Goal: Check status: Check status

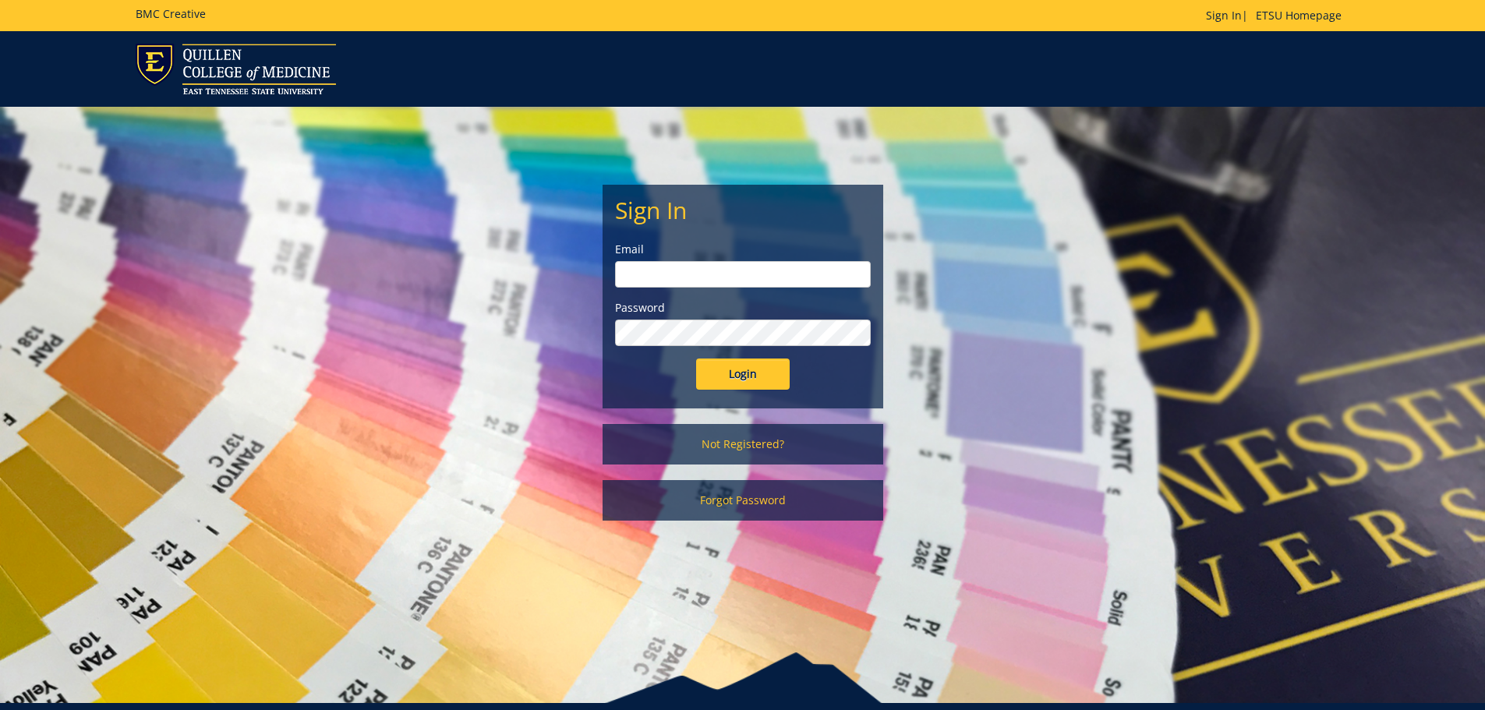
click at [703, 271] on input "email" at bounding box center [743, 274] width 256 height 26
type input "blevinsme3@etsu.edu"
click at [696, 358] on input "Login" at bounding box center [743, 373] width 94 height 31
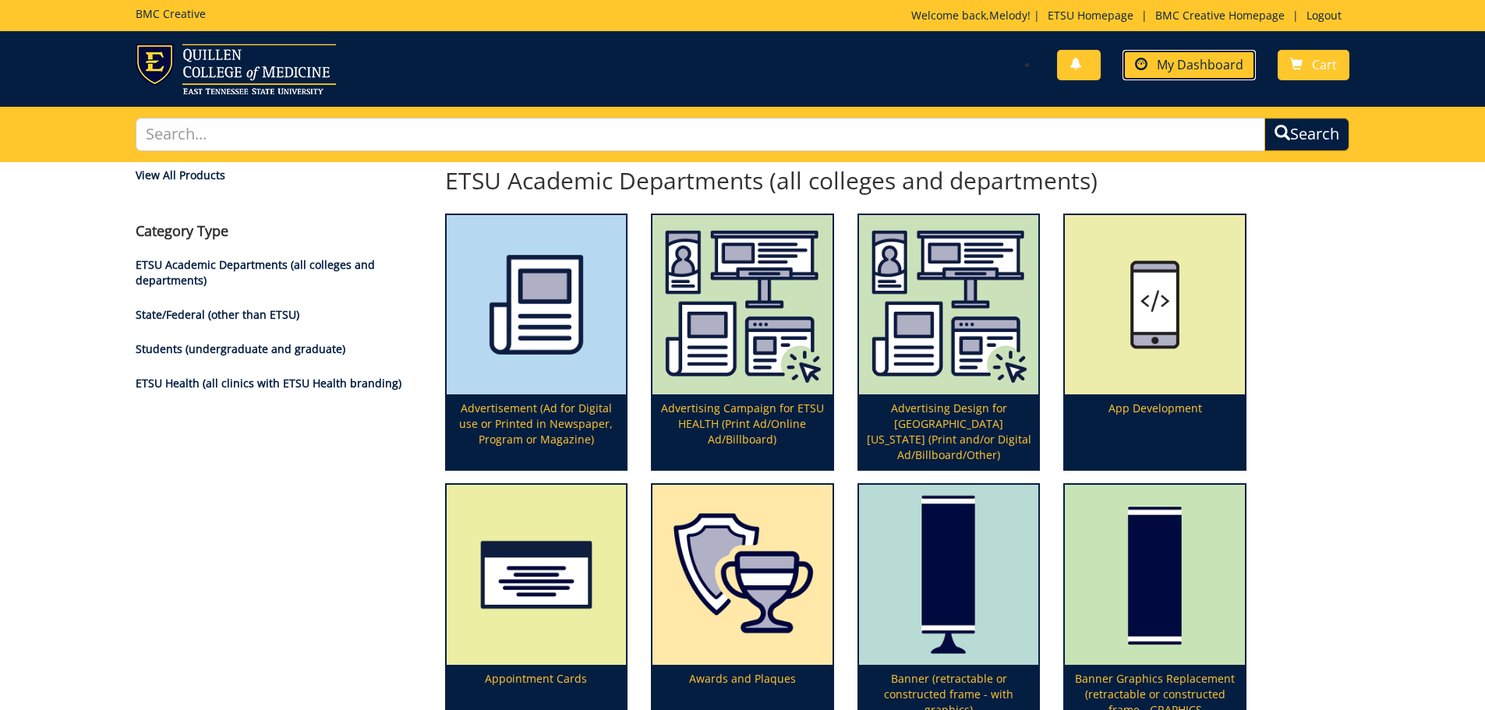
click at [1210, 76] on link "My Dashboard" at bounding box center [1188, 65] width 133 height 30
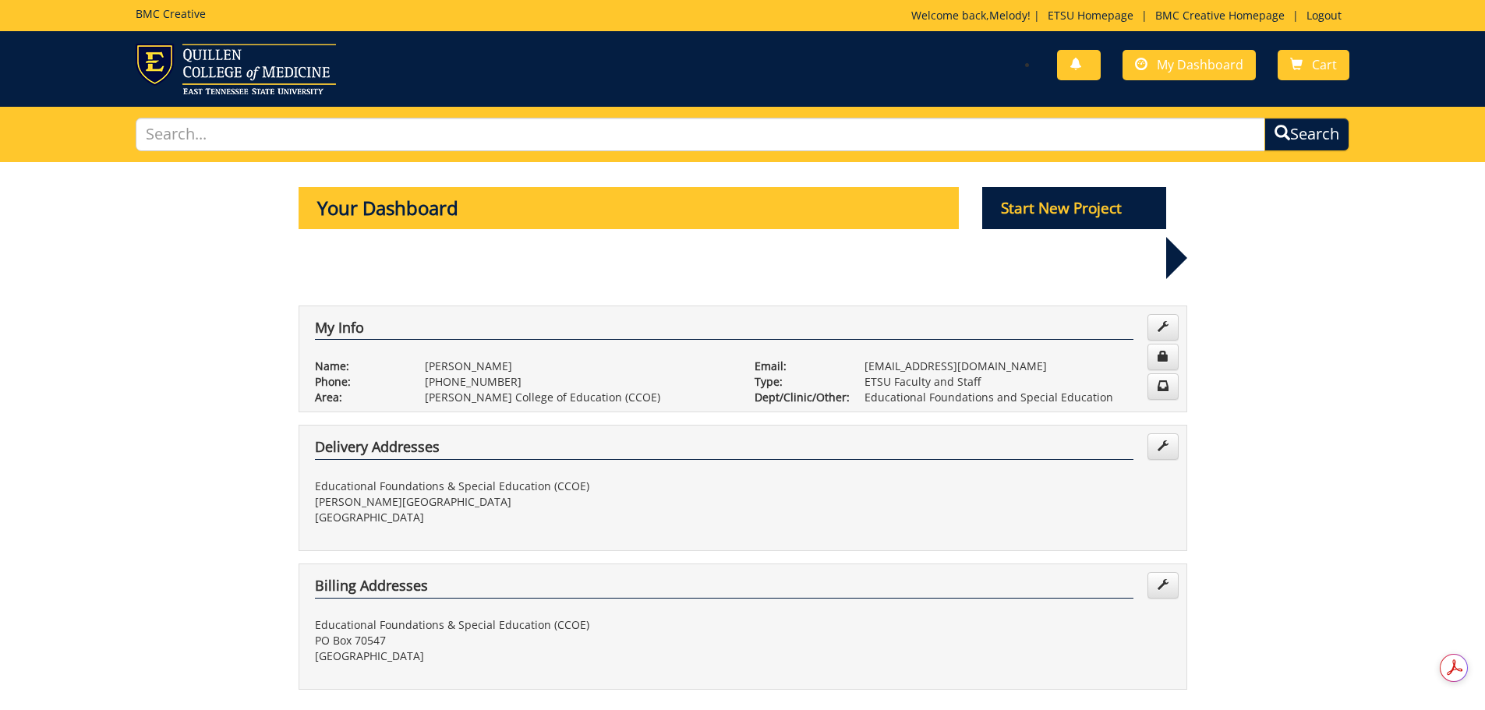
scroll to position [468, 0]
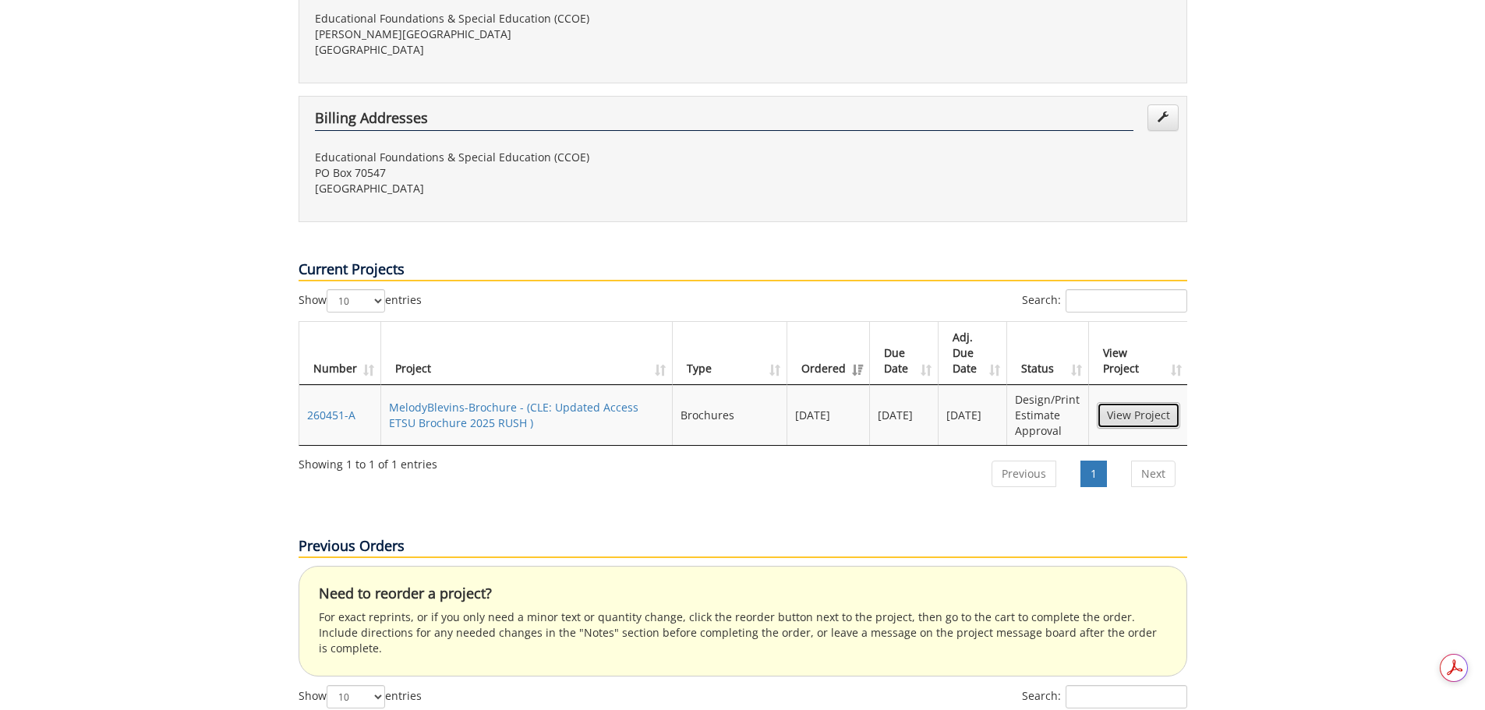
click at [1120, 402] on link "View Project" at bounding box center [1137, 415] width 83 height 26
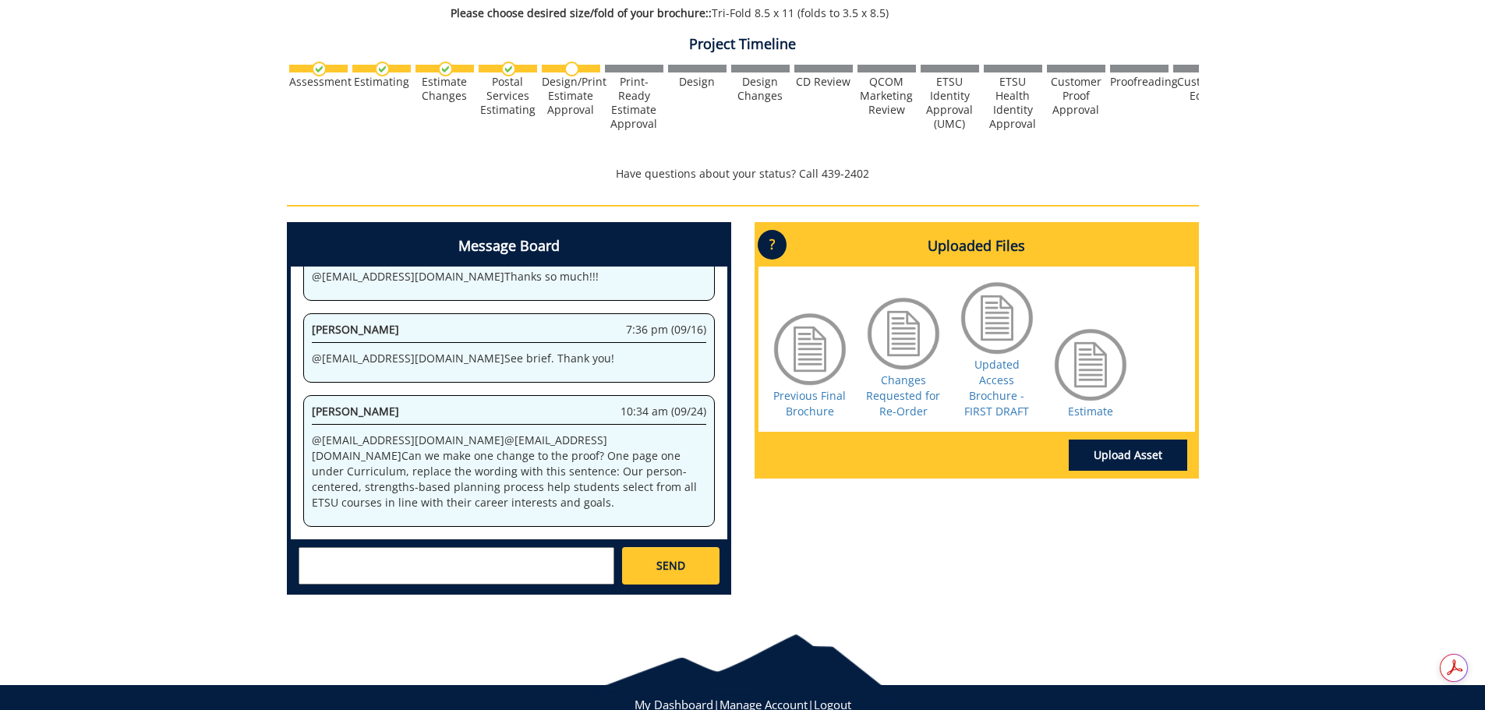
scroll to position [516, 0]
